Goal: Transaction & Acquisition: Book appointment/travel/reservation

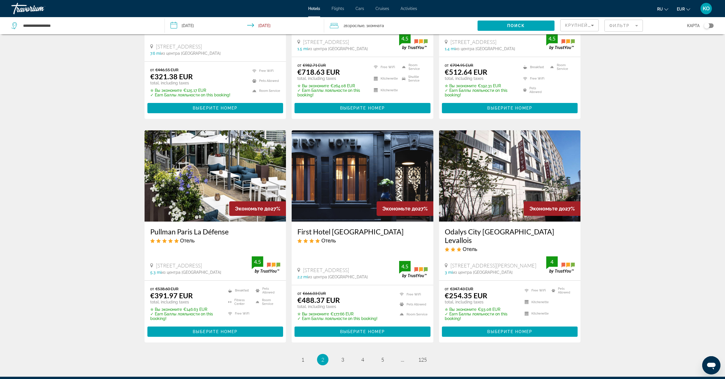
scroll to position [631, 0]
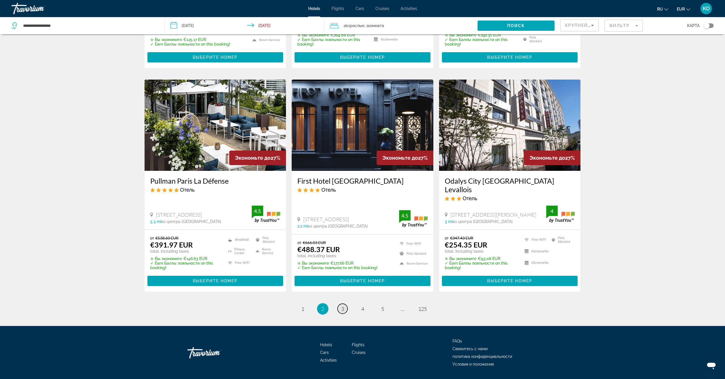
click at [343, 306] on span "3" at bounding box center [342, 309] width 3 height 6
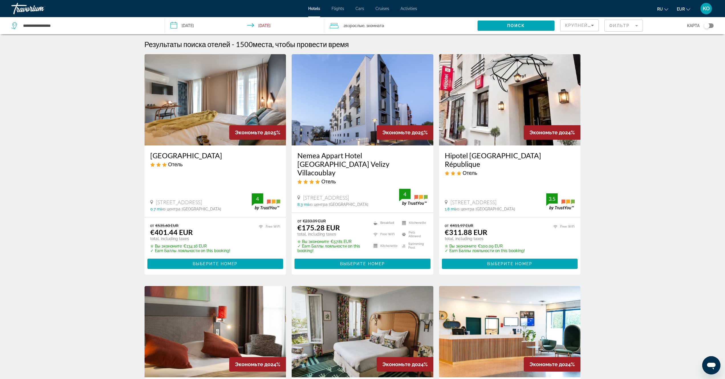
click at [372, 107] on img "Main content" at bounding box center [363, 99] width 142 height 91
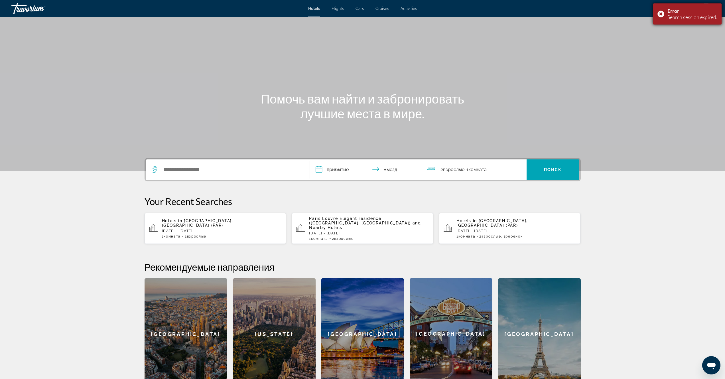
click at [655, 9] on div "Error Search session expired." at bounding box center [687, 13] width 68 height 21
click at [198, 228] on div "Hotels in [GEOGRAPHIC_DATA], [GEOGRAPHIC_DATA] ([GEOGRAPHIC_DATA]) [DATE] - [DA…" at bounding box center [222, 228] width 120 height 20
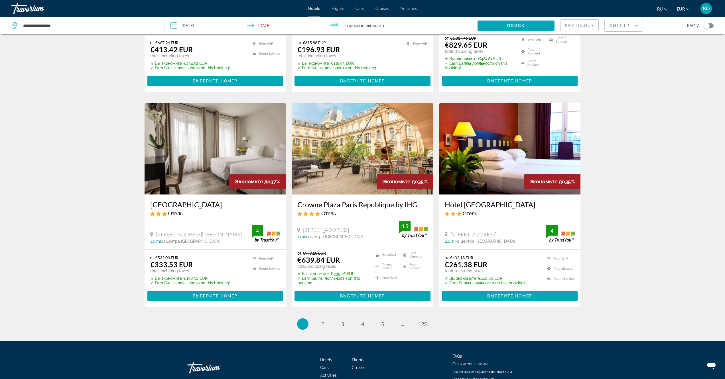
scroll to position [631, 0]
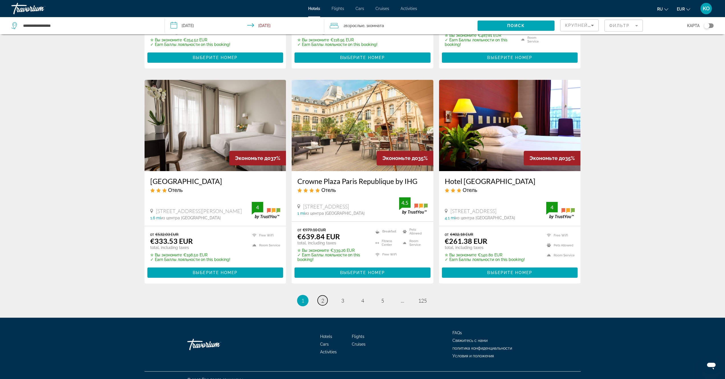
click at [322, 297] on span "2" at bounding box center [322, 300] width 3 height 6
